Goal: Information Seeking & Learning: Learn about a topic

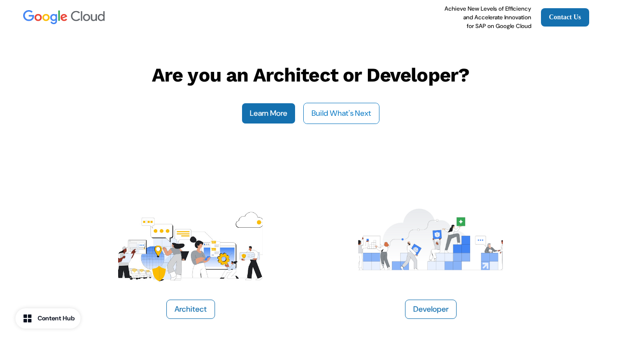
click at [330, 109] on button "Build What's Next" at bounding box center [341, 113] width 76 height 21
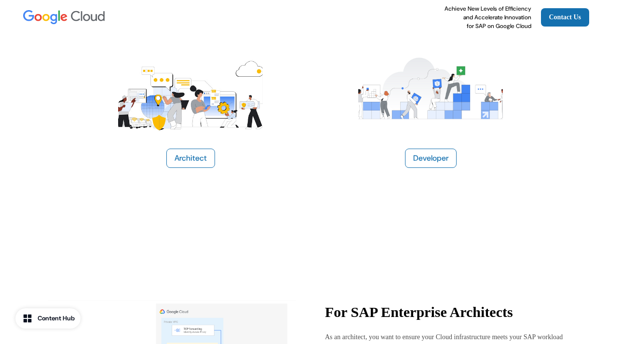
scroll to position [153, 0]
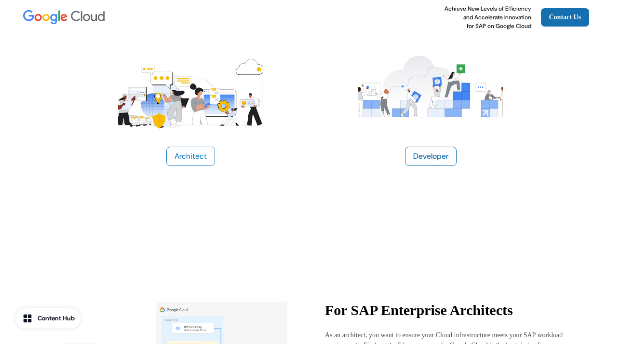
click at [200, 156] on button "Architect" at bounding box center [190, 156] width 49 height 19
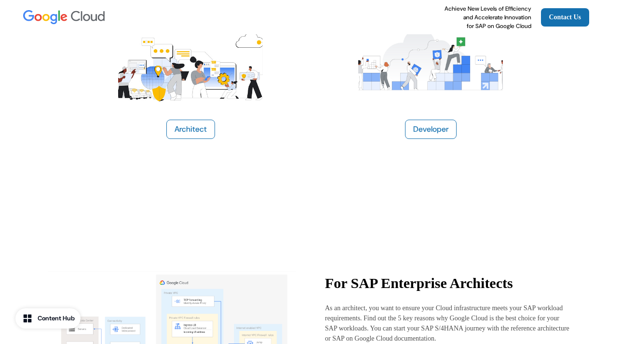
scroll to position [178, 0]
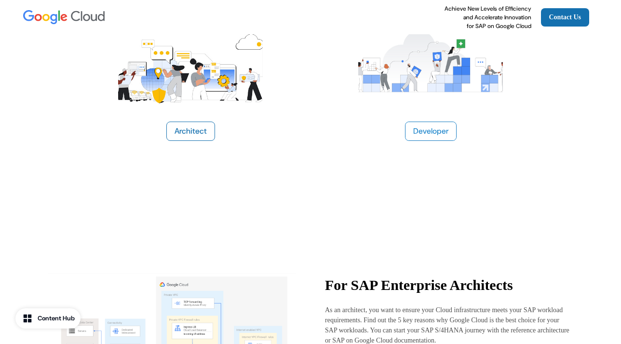
click at [426, 125] on button "Developer" at bounding box center [431, 131] width 52 height 19
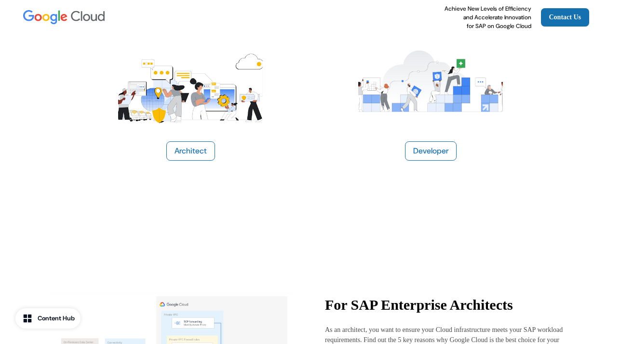
scroll to position [0, 0]
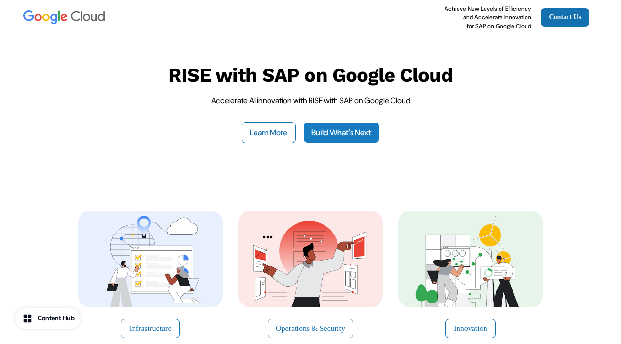
click at [332, 127] on link "Build What's Next" at bounding box center [341, 132] width 76 height 21
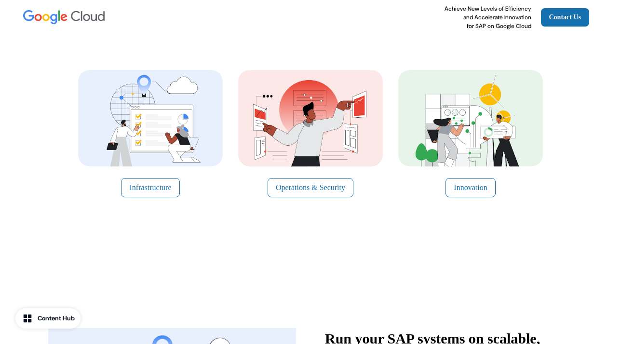
scroll to position [157, 0]
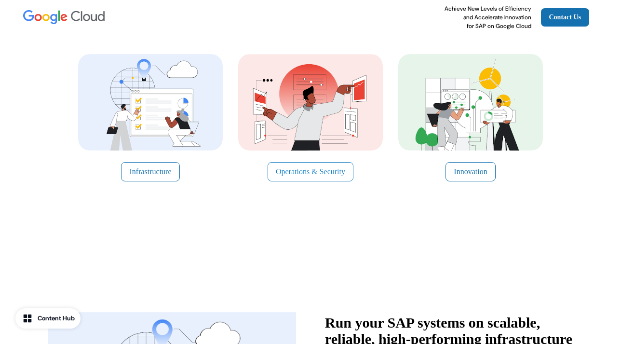
click at [310, 166] on button "Operations & Security" at bounding box center [311, 171] width 86 height 19
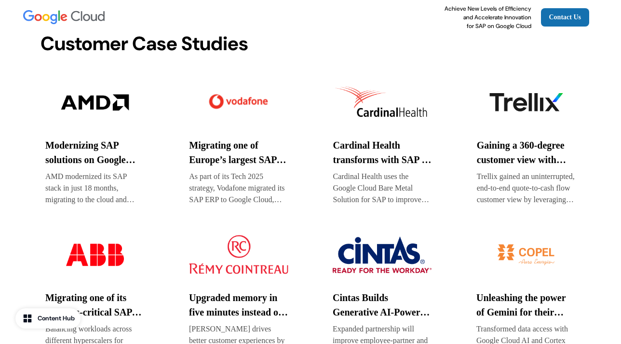
scroll to position [1728, 0]
click at [96, 102] on img at bounding box center [94, 102] width 99 height 48
click at [234, 97] on img at bounding box center [238, 102] width 99 height 48
click at [374, 108] on img at bounding box center [382, 102] width 99 height 48
click at [515, 106] on img at bounding box center [526, 102] width 99 height 48
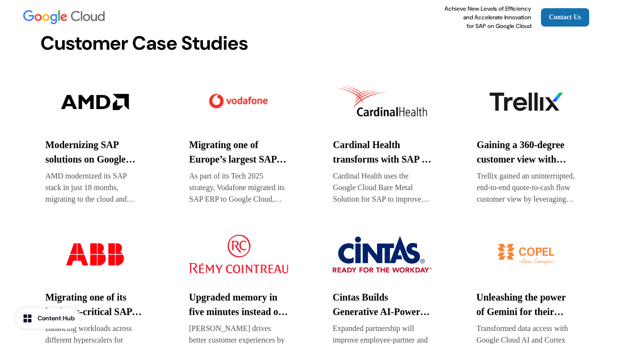
click at [98, 250] on img at bounding box center [94, 254] width 99 height 48
click at [241, 252] on img at bounding box center [238, 254] width 99 height 48
click at [371, 247] on img at bounding box center [382, 254] width 99 height 48
click at [524, 251] on img at bounding box center [526, 254] width 99 height 48
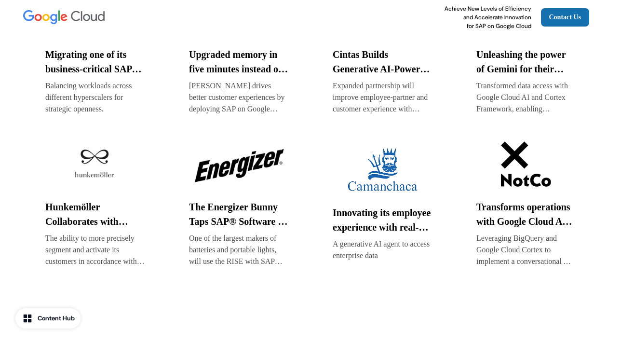
scroll to position [1972, 0]
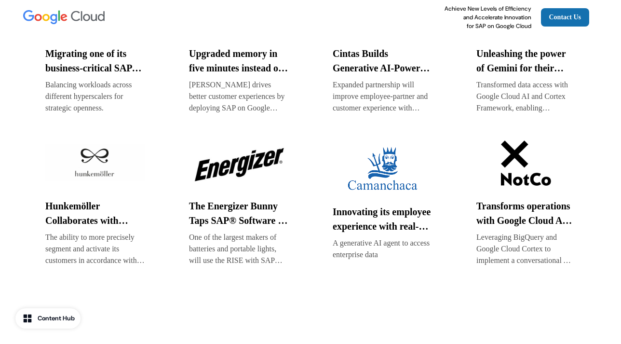
click at [96, 158] on img at bounding box center [94, 163] width 99 height 48
click at [238, 165] on img at bounding box center [238, 163] width 99 height 48
click at [385, 174] on img at bounding box center [382, 169] width 99 height 48
click at [530, 169] on img at bounding box center [526, 163] width 99 height 48
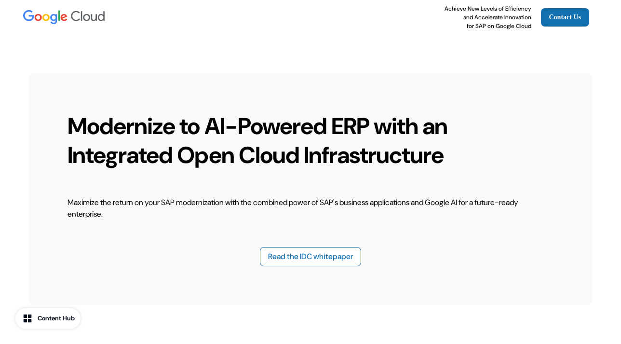
scroll to position [2769, 0]
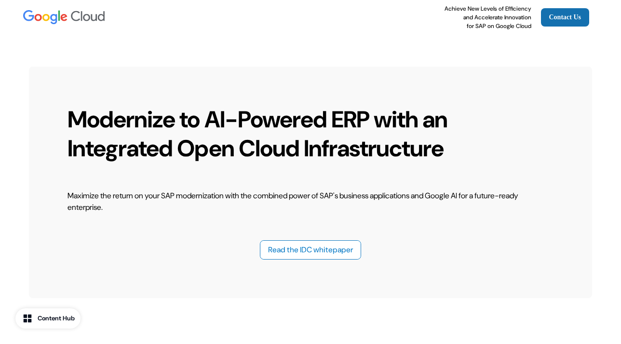
click at [305, 247] on button "Read the IDC whitepaper" at bounding box center [310, 249] width 101 height 19
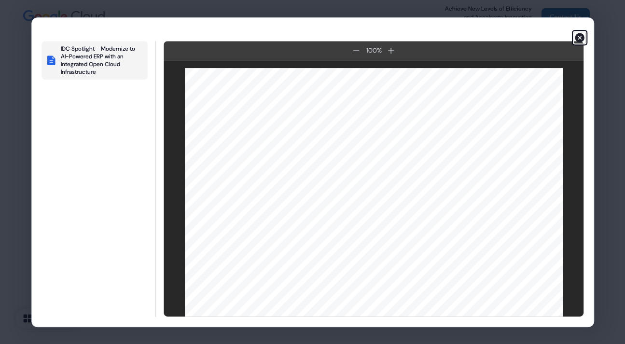
click at [580, 34] on icon "button" at bounding box center [580, 38] width 10 height 10
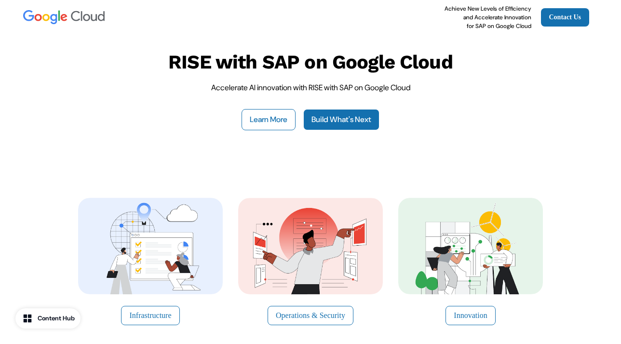
scroll to position [0, 0]
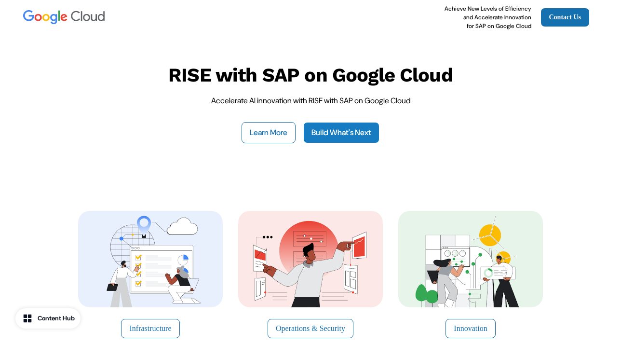
click at [341, 131] on link "Build What's Next" at bounding box center [341, 132] width 76 height 21
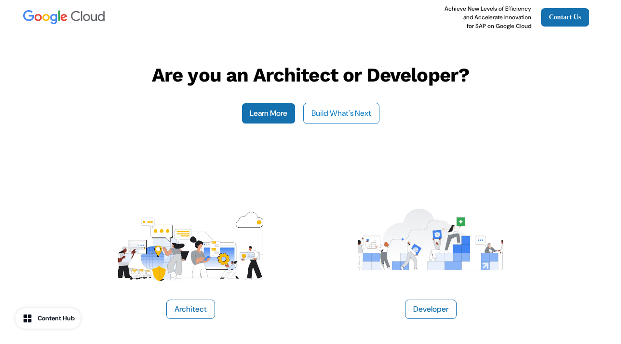
click at [335, 109] on button "Build What's Next" at bounding box center [341, 113] width 76 height 21
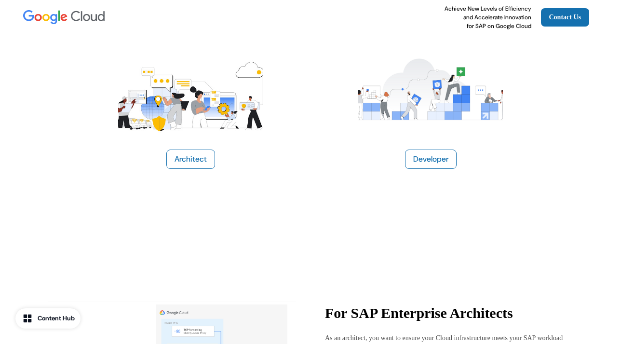
scroll to position [153, 0]
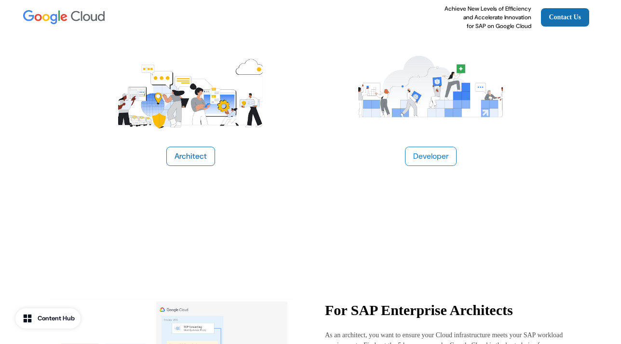
click at [420, 150] on button "Developer" at bounding box center [431, 156] width 52 height 19
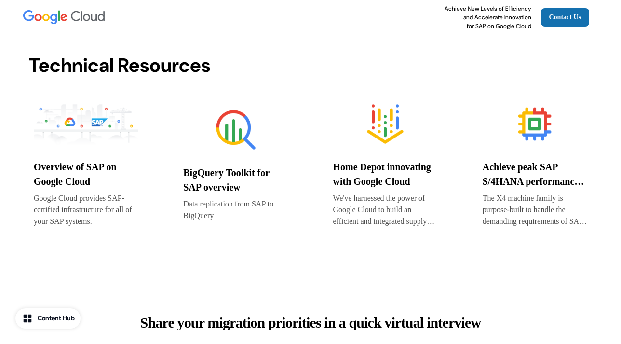
scroll to position [1219, 0]
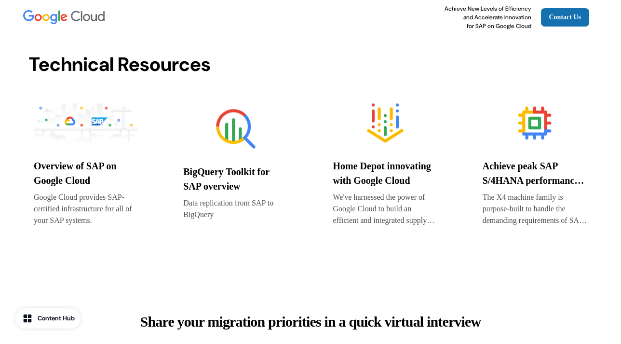
click at [232, 124] on img at bounding box center [235, 129] width 105 height 48
click at [388, 117] on img at bounding box center [385, 123] width 105 height 48
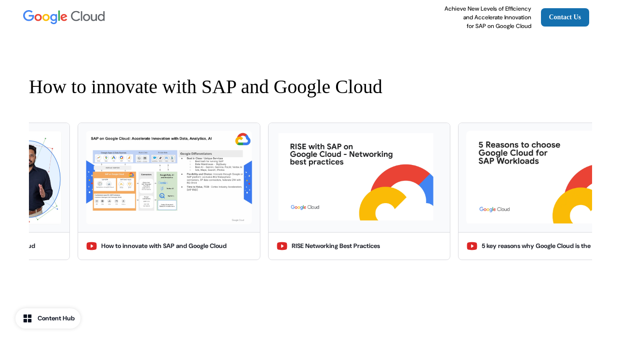
scroll to position [925, 0]
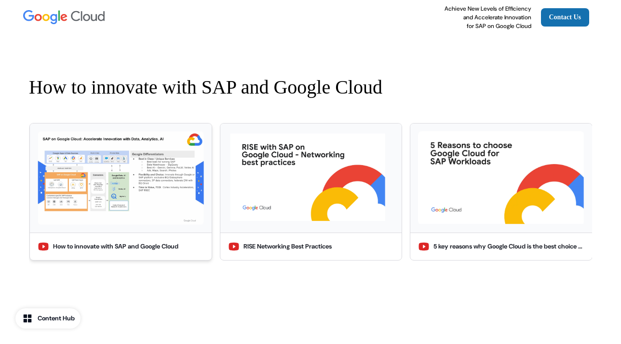
click at [148, 203] on img at bounding box center [121, 178] width 166 height 94
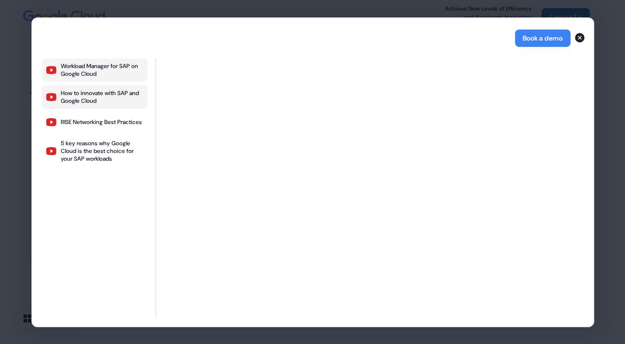
click at [85, 64] on div "Workload Manager for SAP on Google Cloud" at bounding box center [102, 69] width 83 height 15
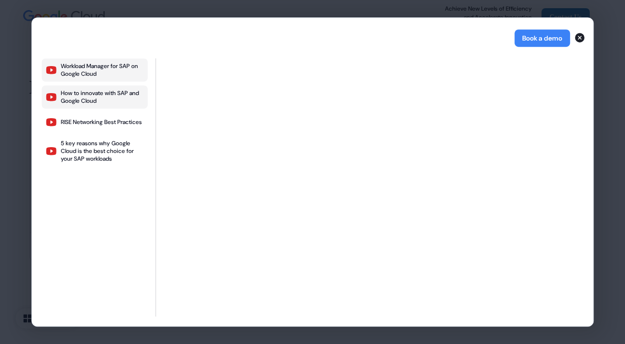
click at [90, 92] on div "How to innovate with SAP and Google Cloud" at bounding box center [102, 96] width 83 height 15
click at [86, 120] on div "RISE Networking Best Practices" at bounding box center [101, 122] width 81 height 8
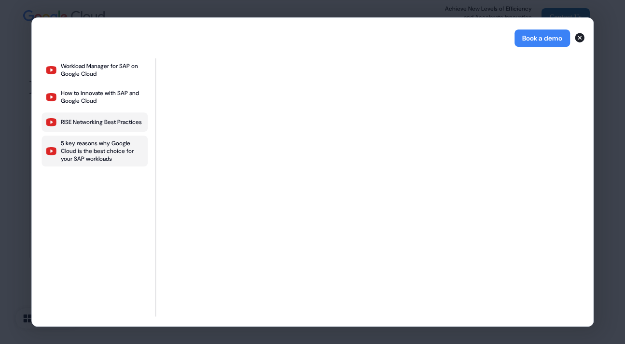
click at [88, 148] on div "5 key reasons why Google Cloud is the best choice for your SAP workloads" at bounding box center [102, 150] width 83 height 23
click at [87, 122] on div "RISE Networking Best Practices" at bounding box center [101, 122] width 81 height 8
click at [579, 35] on icon "button" at bounding box center [580, 38] width 10 height 10
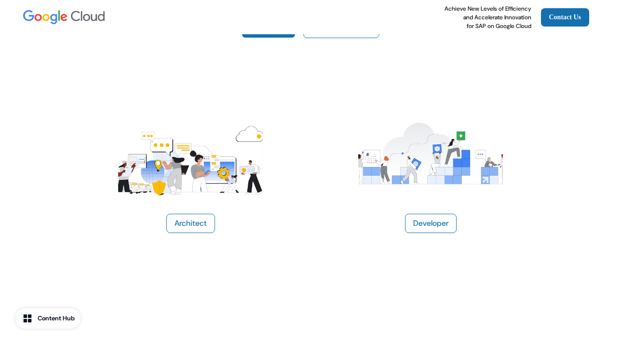
scroll to position [94, 0]
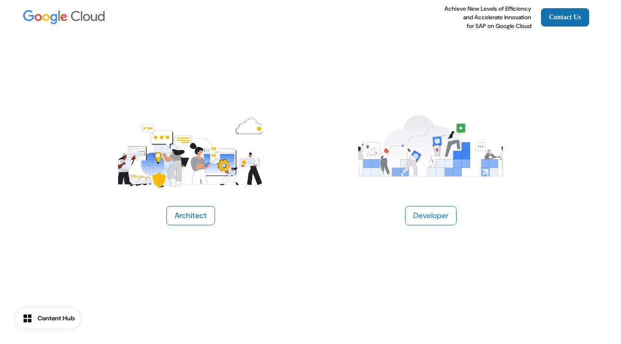
click at [429, 213] on button "Developer" at bounding box center [431, 215] width 52 height 19
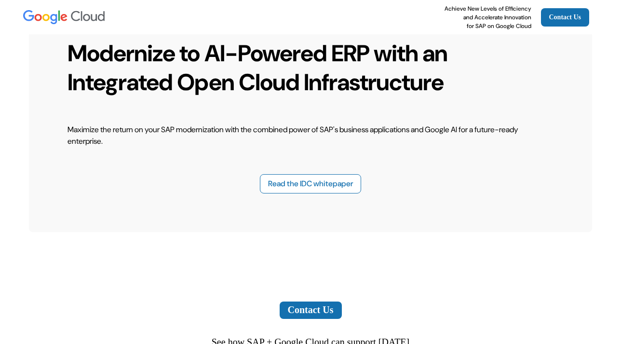
scroll to position [2027, 0]
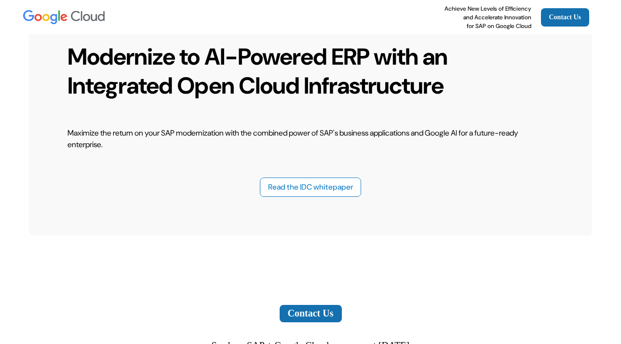
click at [308, 184] on button "Read the IDC whitepaper" at bounding box center [310, 186] width 101 height 19
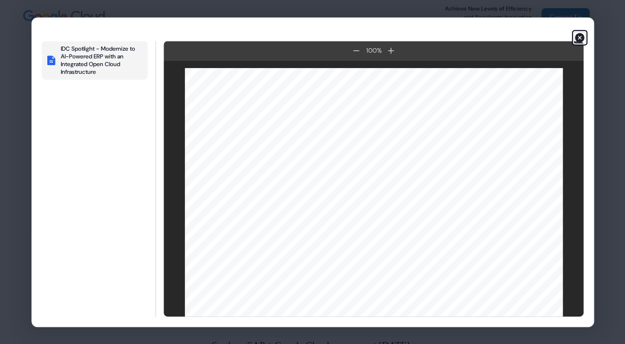
click at [579, 37] on icon "button" at bounding box center [579, 38] width 12 height 12
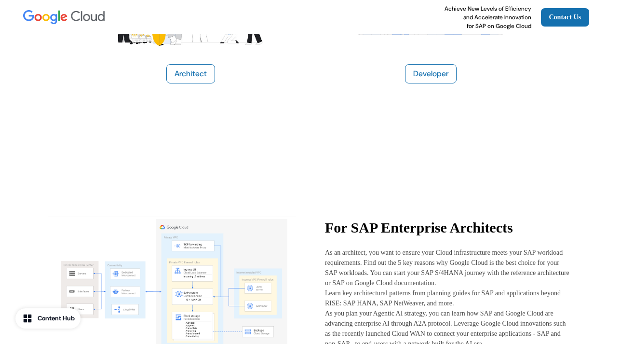
scroll to position [0, 0]
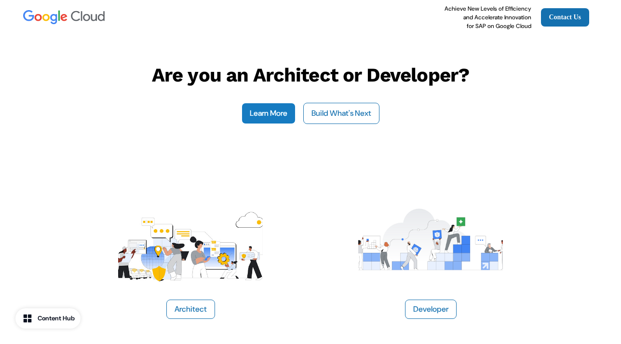
click at [272, 111] on link "Learn More" at bounding box center [269, 113] width 54 height 21
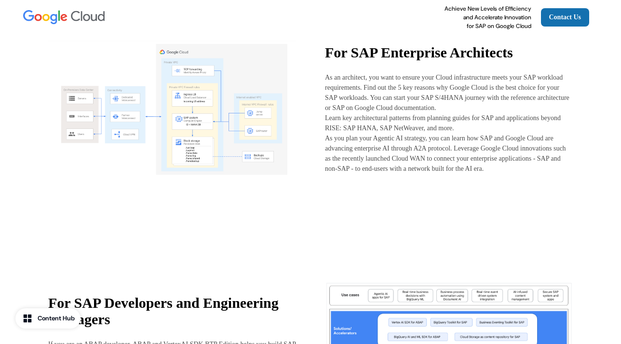
scroll to position [412, 0]
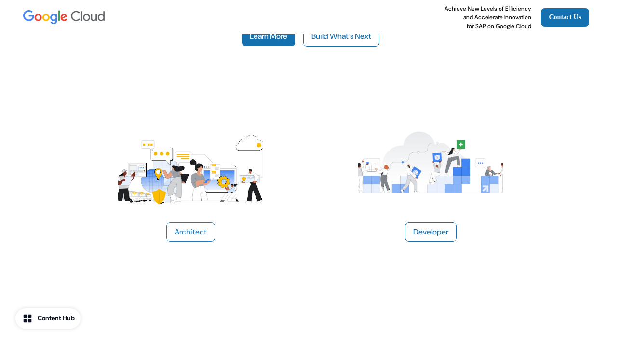
click at [197, 230] on button "Architect" at bounding box center [190, 231] width 49 height 19
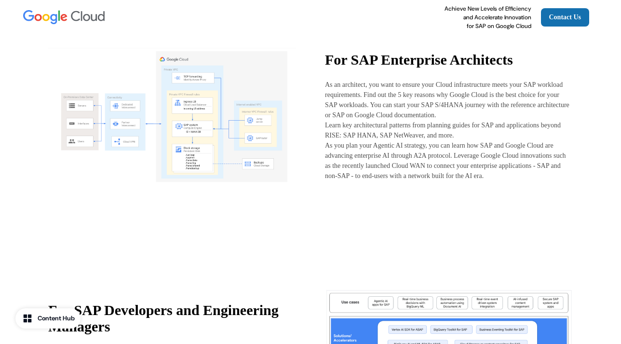
scroll to position [404, 0]
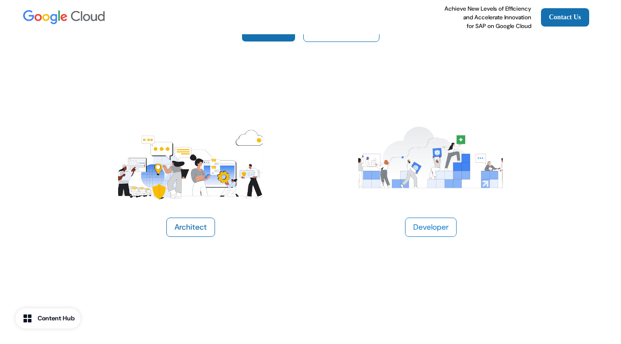
click at [427, 221] on button "Developer" at bounding box center [431, 227] width 52 height 19
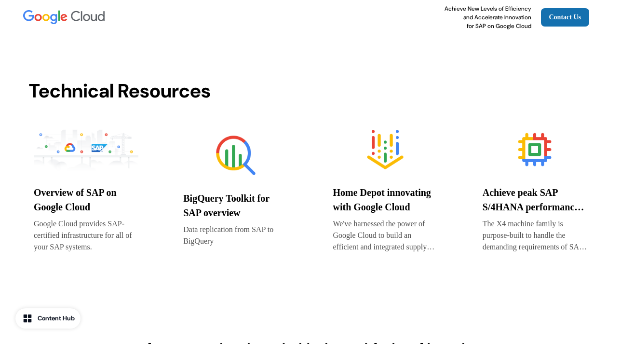
scroll to position [1193, 0]
click at [385, 155] on img at bounding box center [385, 149] width 105 height 48
click at [528, 148] on img at bounding box center [535, 149] width 105 height 48
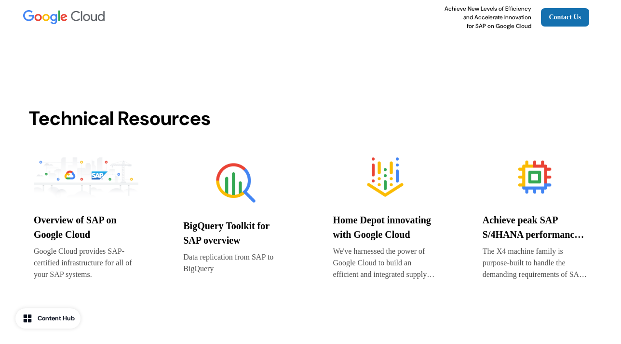
scroll to position [1153, 0]
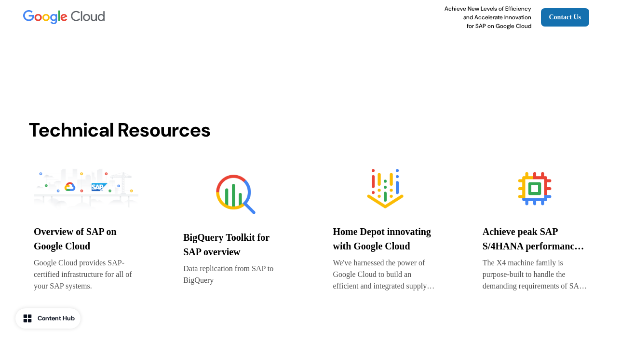
click at [74, 179] on img at bounding box center [86, 188] width 105 height 48
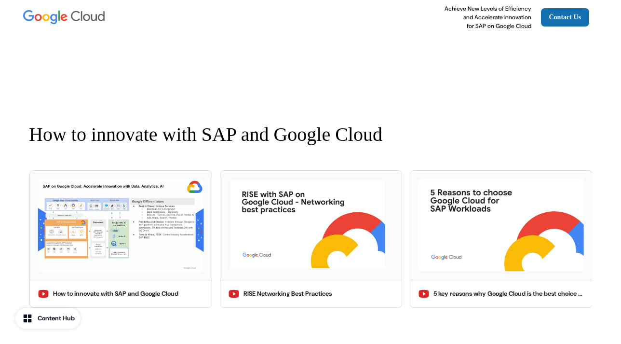
scroll to position [879, 0]
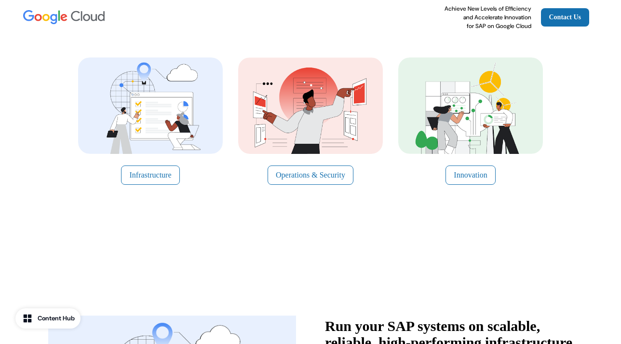
scroll to position [153, 0]
click at [297, 173] on button "Operations & Security" at bounding box center [311, 175] width 86 height 19
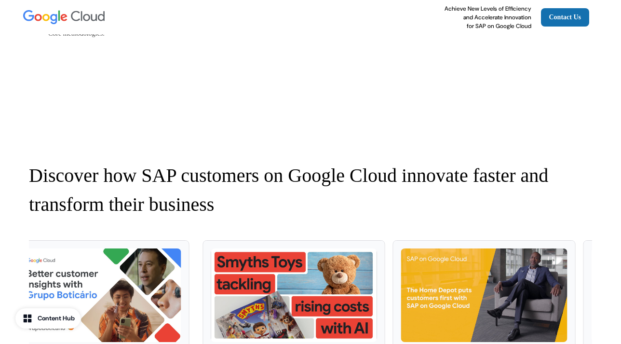
scroll to position [1285, 0]
